Goal: Information Seeking & Learning: Understand process/instructions

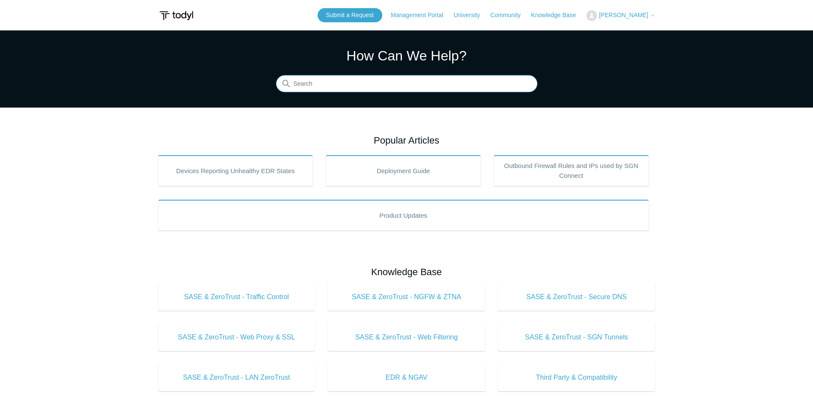
click at [334, 83] on input "Search" at bounding box center [406, 83] width 261 height 17
type input "uninstall agent"
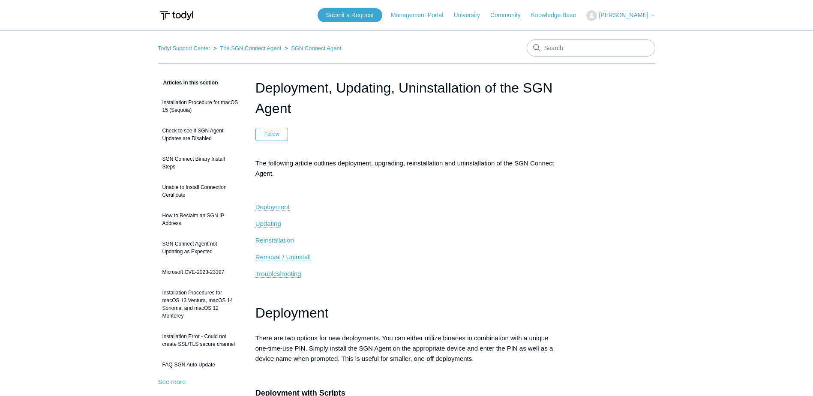
click at [284, 258] on span "Removal / Uninstall" at bounding box center [282, 256] width 55 height 7
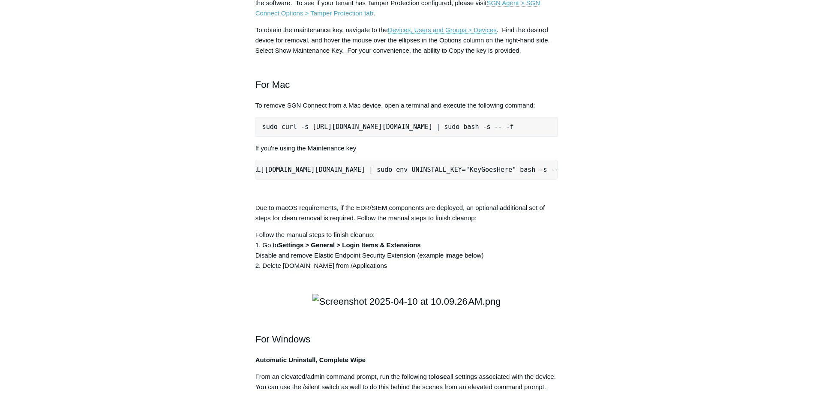
scroll to position [0, 107]
click at [487, 180] on pre "sudo curl -s [URL][DOMAIN_NAME][DOMAIN_NAME] | sudo env UNINSTALL_KEY="KeyGoesH…" at bounding box center [406, 170] width 303 height 20
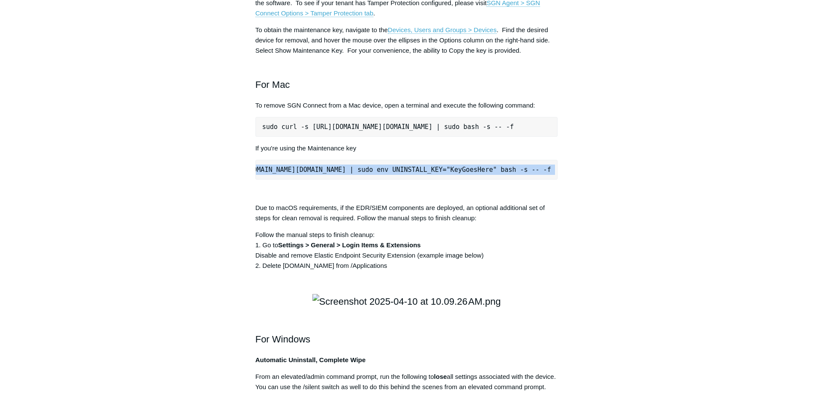
click at [487, 180] on pre "sudo curl -s [URL][DOMAIN_NAME][DOMAIN_NAME] | sudo env UNINSTALL_KEY="KeyGoesH…" at bounding box center [406, 170] width 303 height 20
copy div "sudo curl -s [URL][DOMAIN_NAME][DOMAIN_NAME] | sudo env UNINSTALL_KEY="KeyGoesH…"
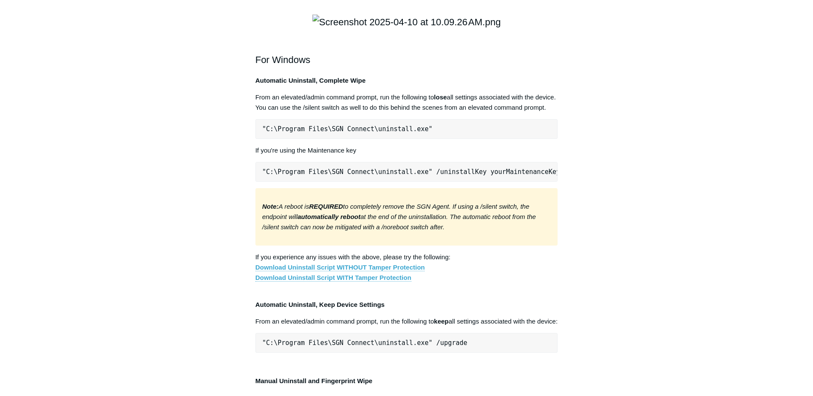
scroll to position [1410, 0]
